Goal: Task Accomplishment & Management: Use online tool/utility

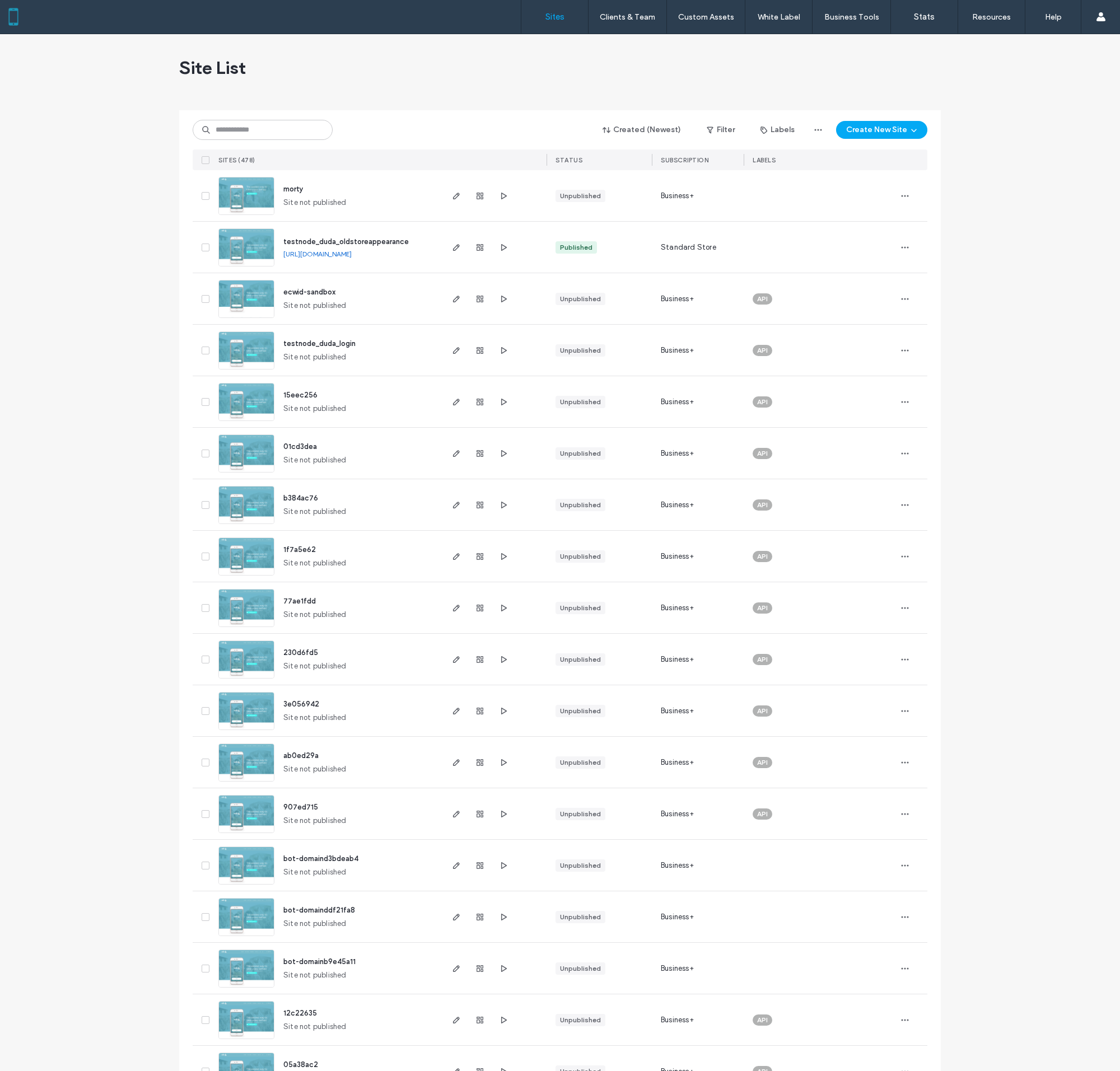
click at [246, 350] on img at bounding box center [246, 370] width 55 height 76
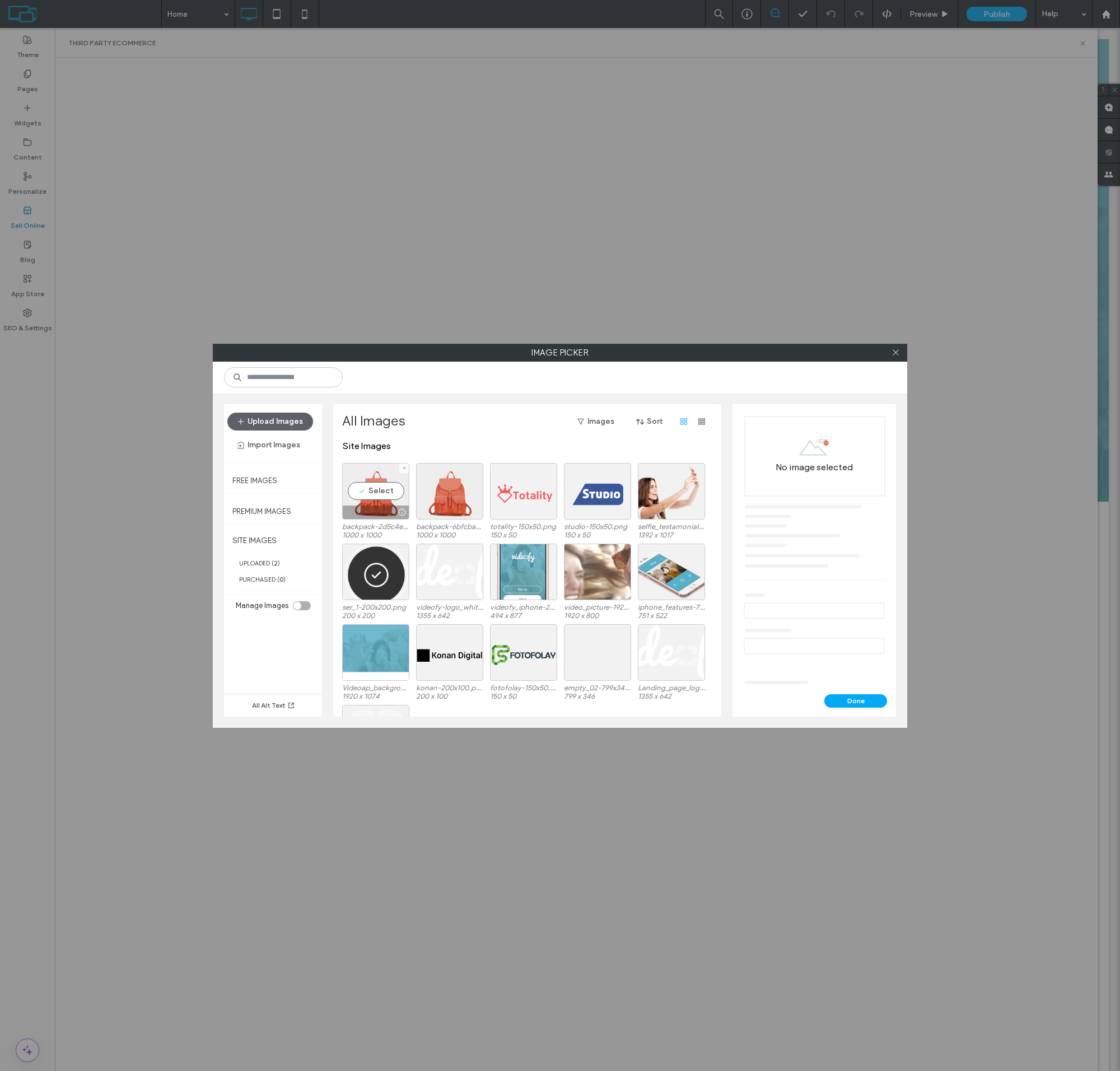
click at [376, 500] on div "Select" at bounding box center [376, 491] width 67 height 57
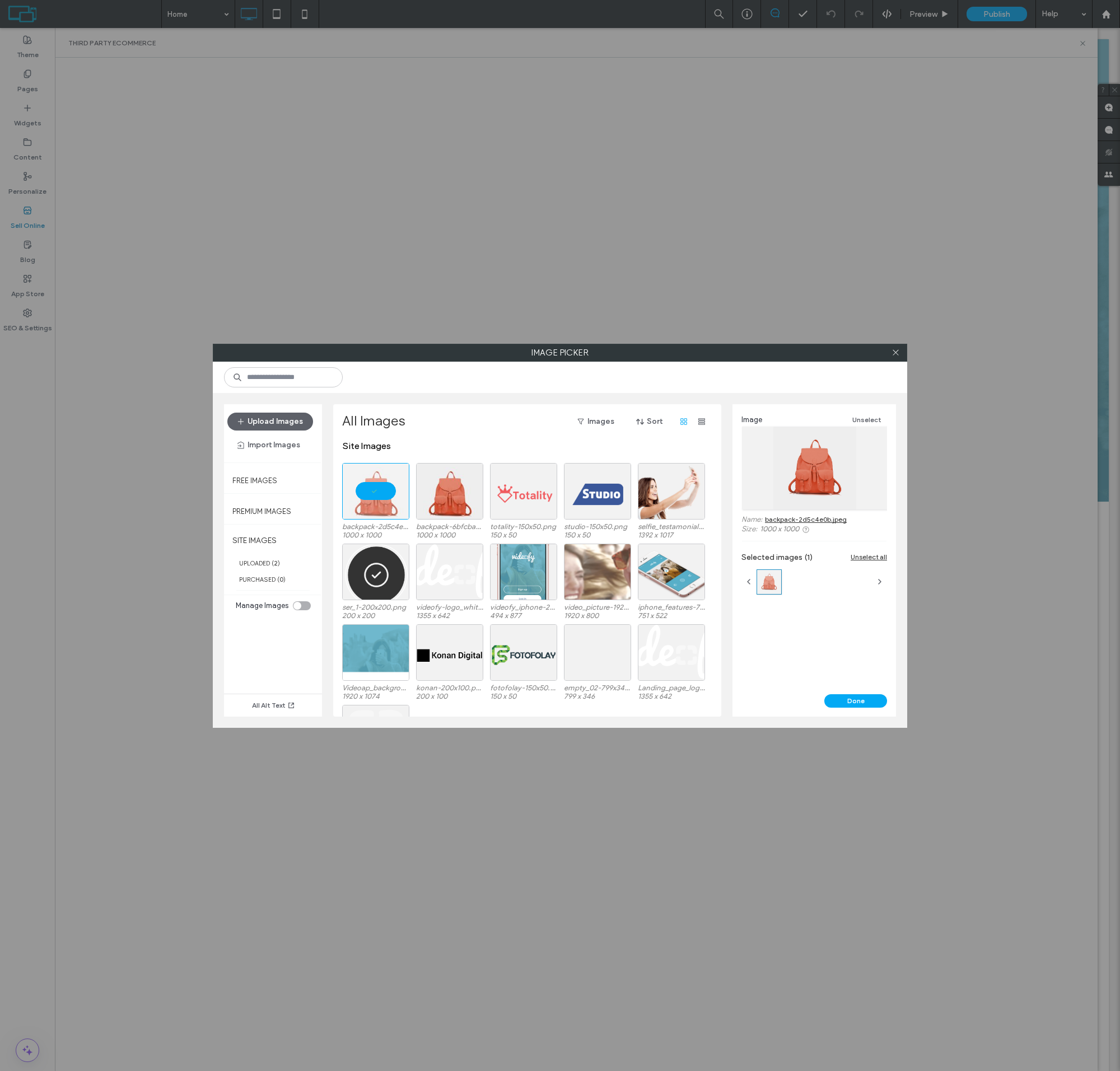
click at [855, 700] on button "Done" at bounding box center [855, 701] width 62 height 14
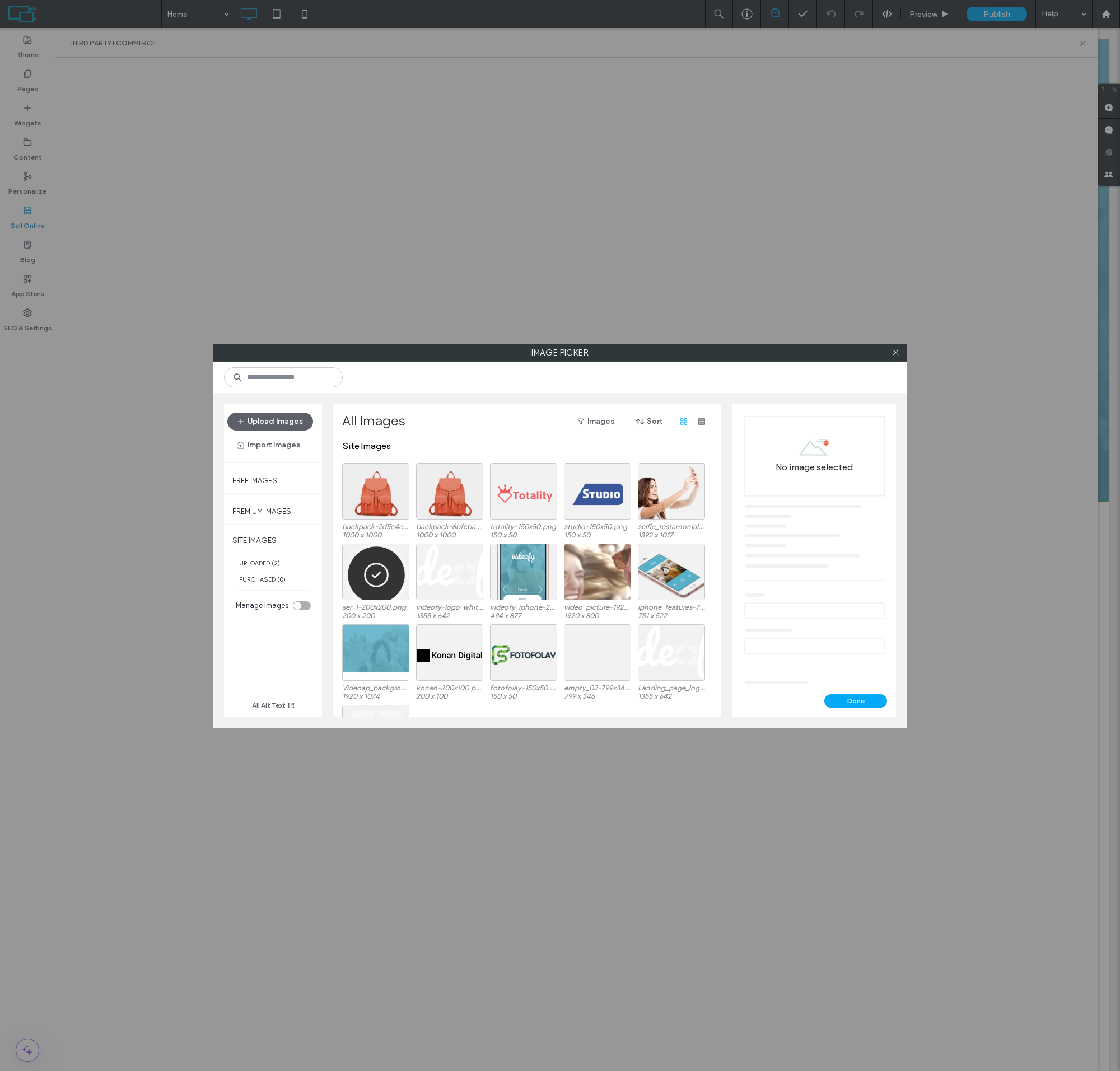
click at [376, 500] on div at bounding box center [376, 491] width 67 height 57
click at [855, 700] on button "Done" at bounding box center [855, 701] width 62 height 14
click at [376, 500] on div "Select" at bounding box center [376, 491] width 67 height 57
click at [855, 700] on button "Done" at bounding box center [855, 701] width 62 height 14
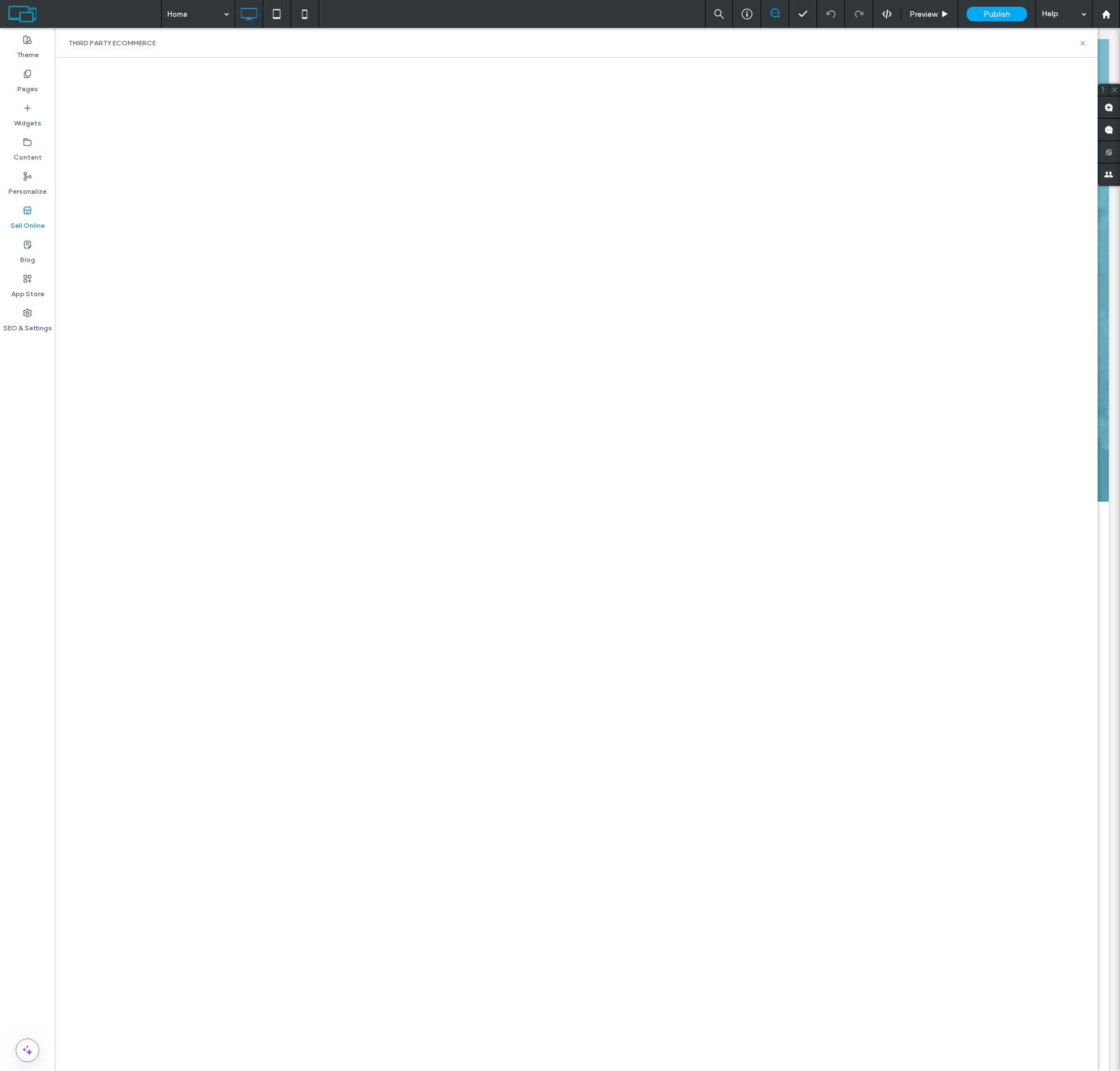
click at [1009, 0] on html ".wqwq-1{fill:#231f20;} .cls-1q, .cls-2q { fill-rule: evenodd; } .cls-2q { fill:…" at bounding box center [560, 536] width 1120 height 1071
